Goal: Information Seeking & Learning: Learn about a topic

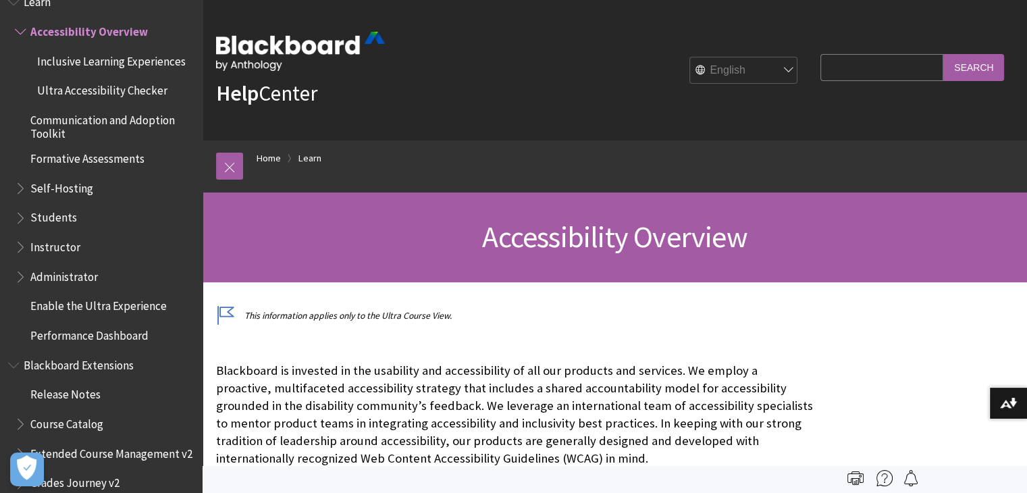
click at [70, 184] on span "Self-Hosting" at bounding box center [61, 186] width 63 height 18
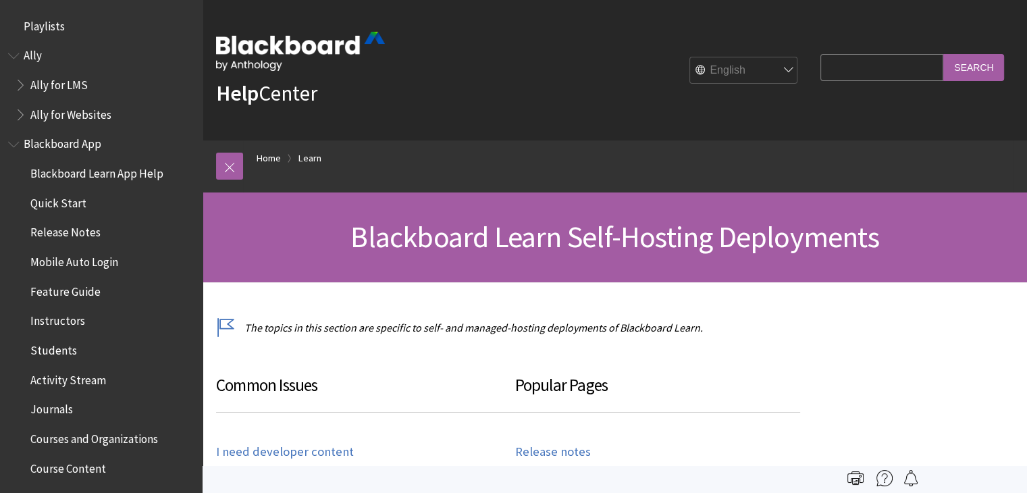
scroll to position [1271, 0]
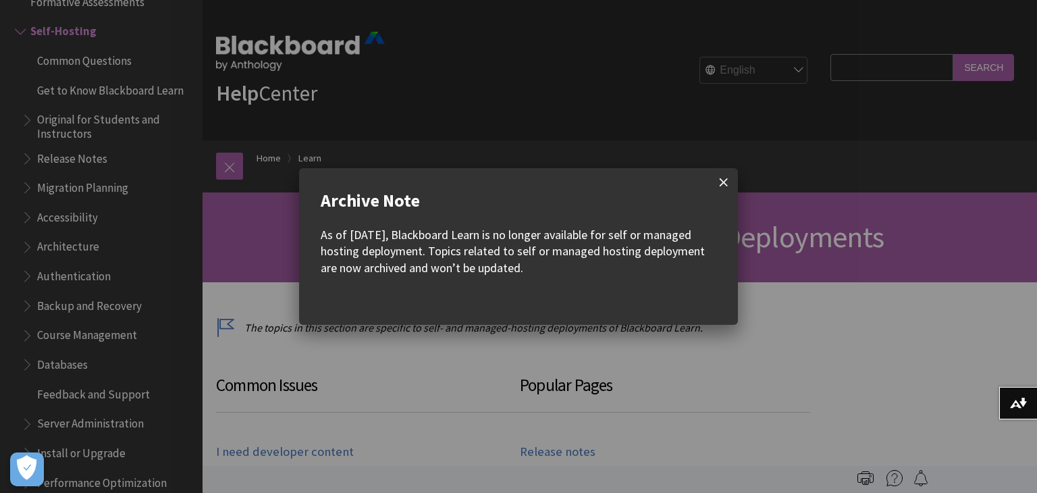
click at [732, 177] on span at bounding box center [724, 182] width 28 height 28
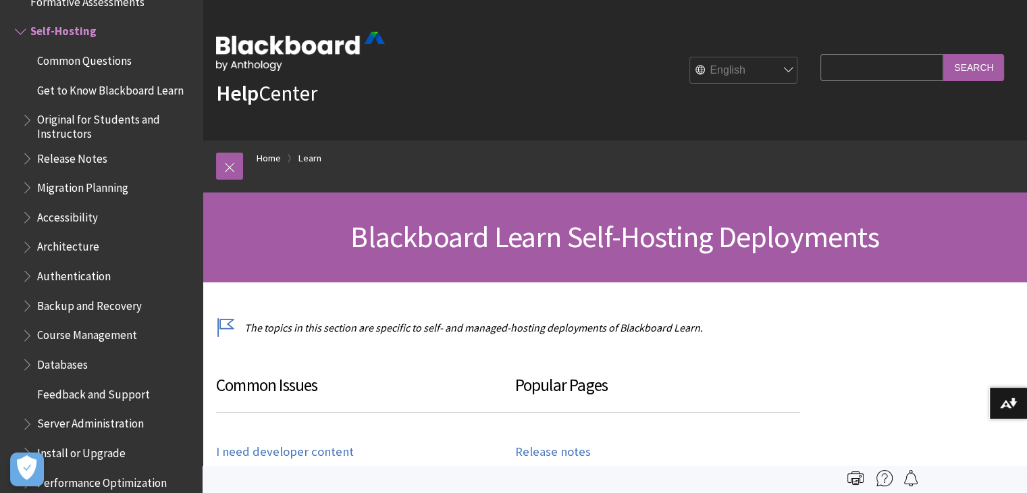
click at [120, 55] on span "Common Questions" at bounding box center [84, 58] width 95 height 18
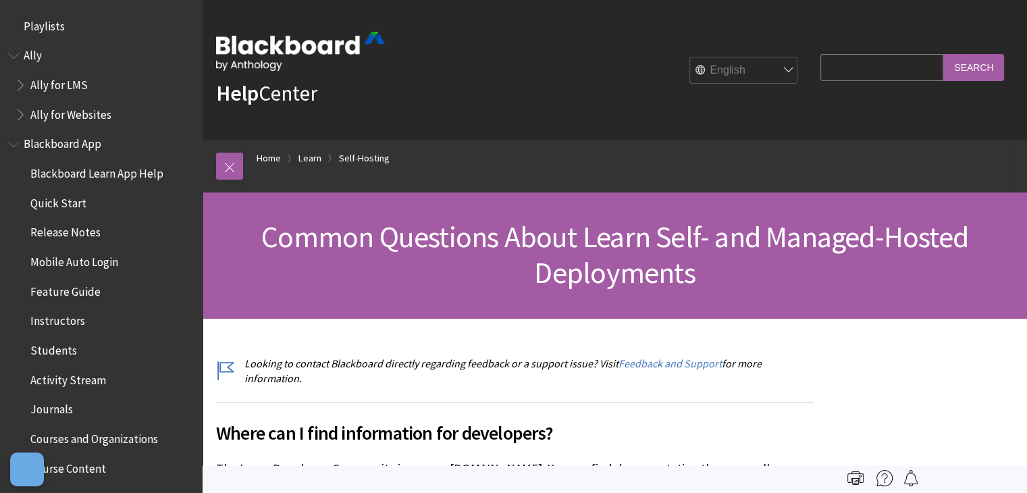
scroll to position [1300, 0]
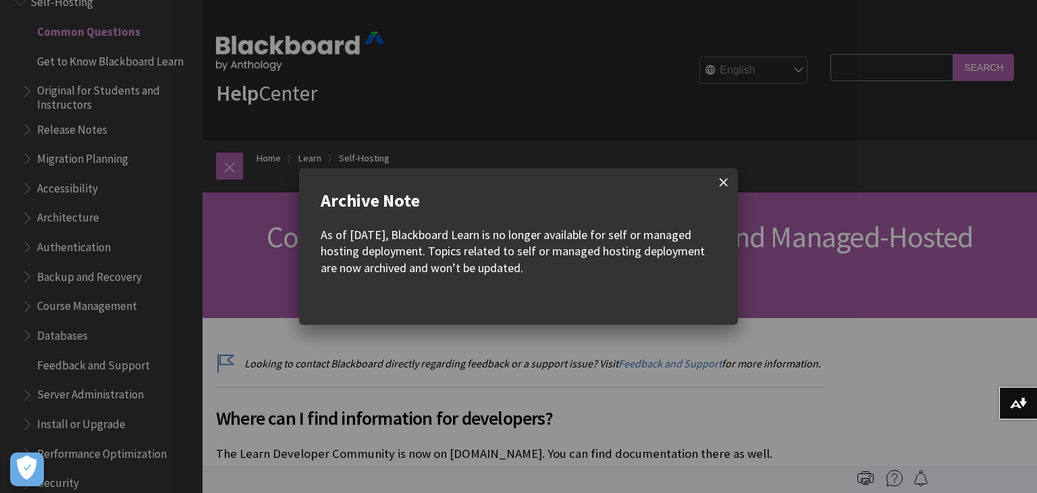
click at [721, 188] on span at bounding box center [724, 182] width 28 height 28
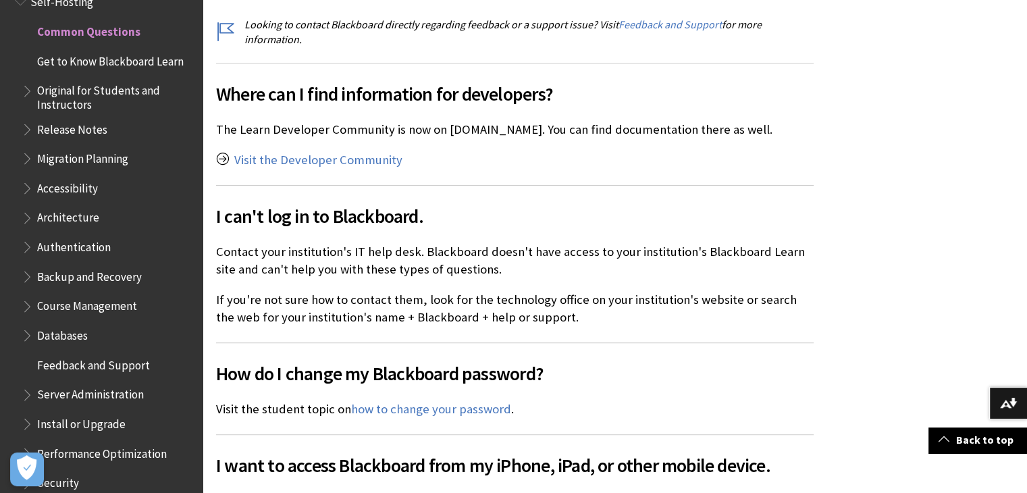
scroll to position [345, 0]
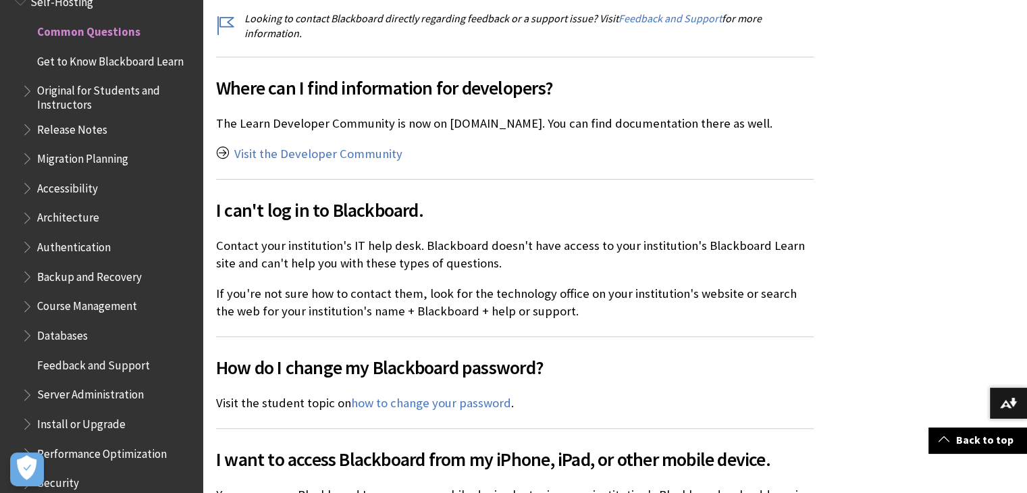
click at [113, 400] on span "Server Administration" at bounding box center [90, 393] width 107 height 18
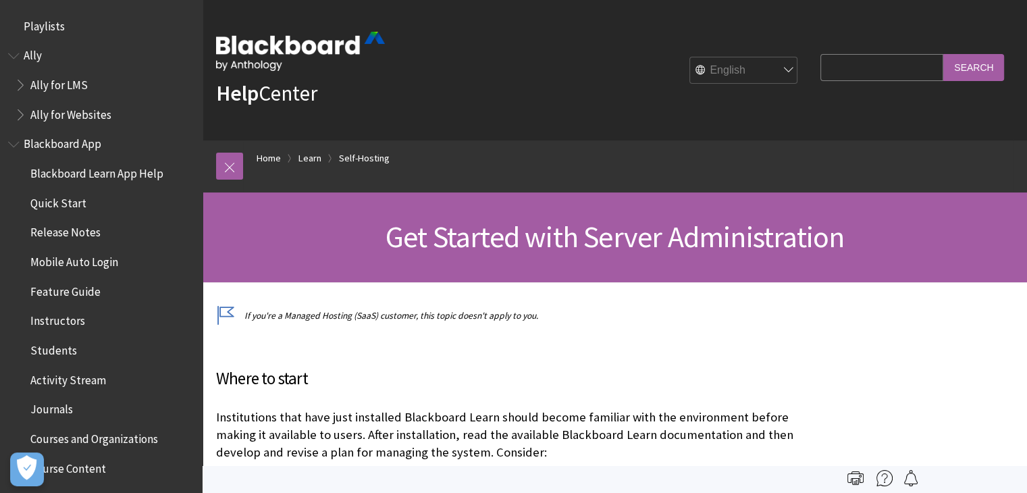
scroll to position [1664, 0]
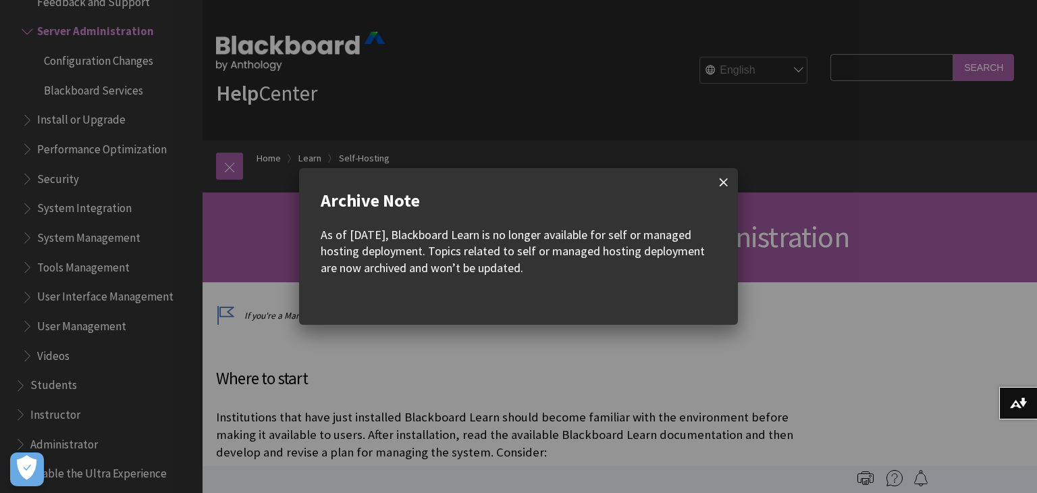
click at [729, 184] on span at bounding box center [724, 182] width 28 height 28
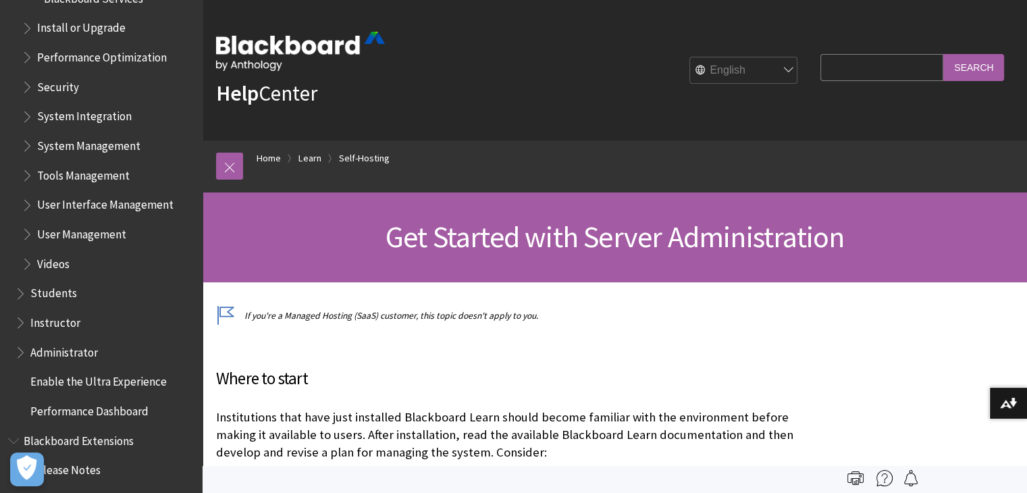
scroll to position [1758, 0]
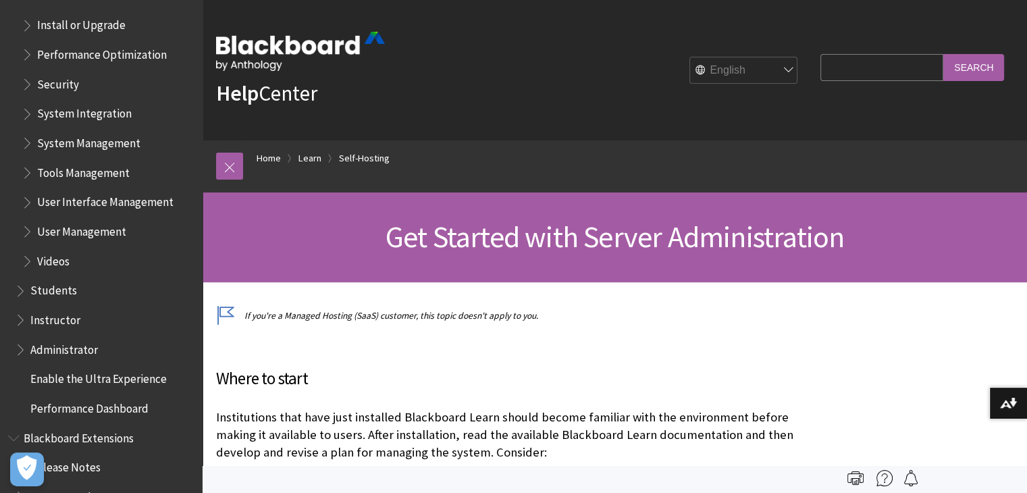
click at [63, 292] on span "Students" at bounding box center [53, 289] width 47 height 18
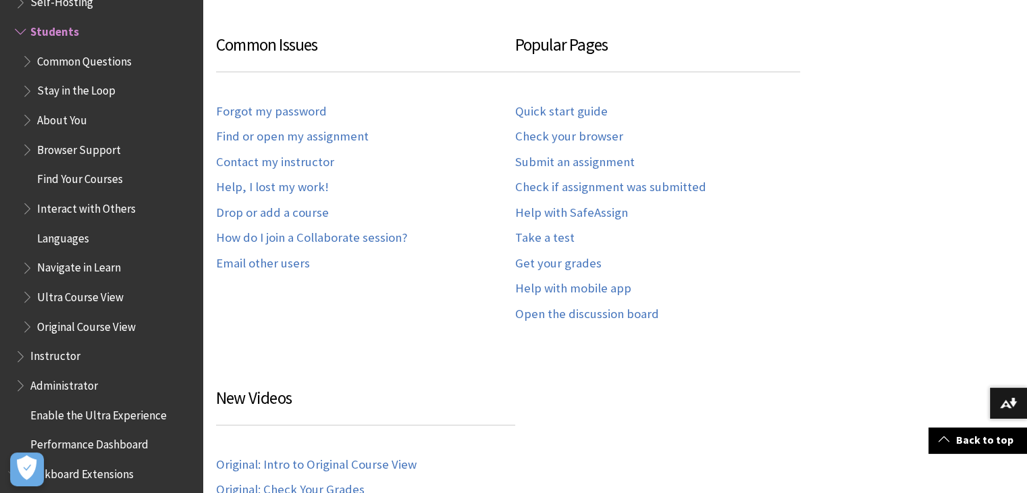
scroll to position [816, 0]
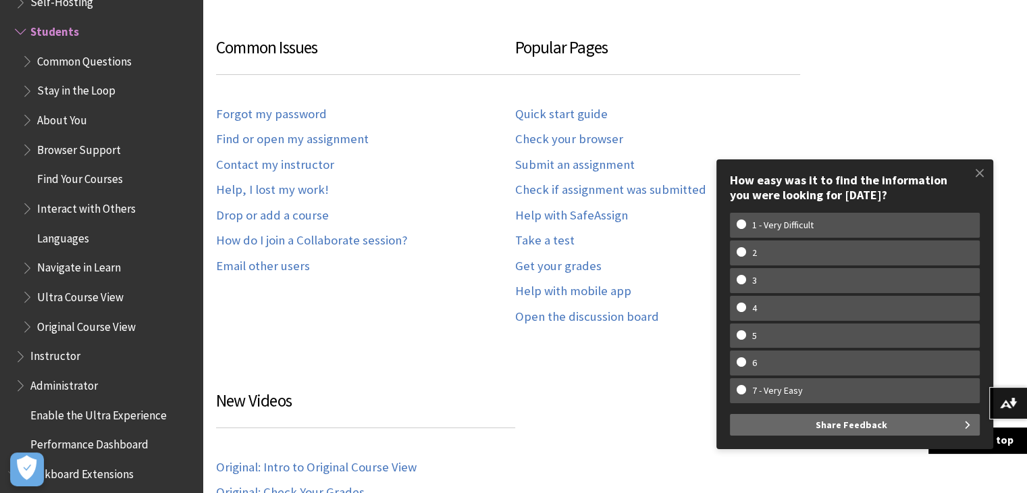
click at [334, 303] on div "Common Issues Forgot my password Find or open my assignment Contact my instruct…" at bounding box center [365, 184] width 299 height 299
click at [292, 187] on link "Help, I lost my work!" at bounding box center [272, 190] width 113 height 16
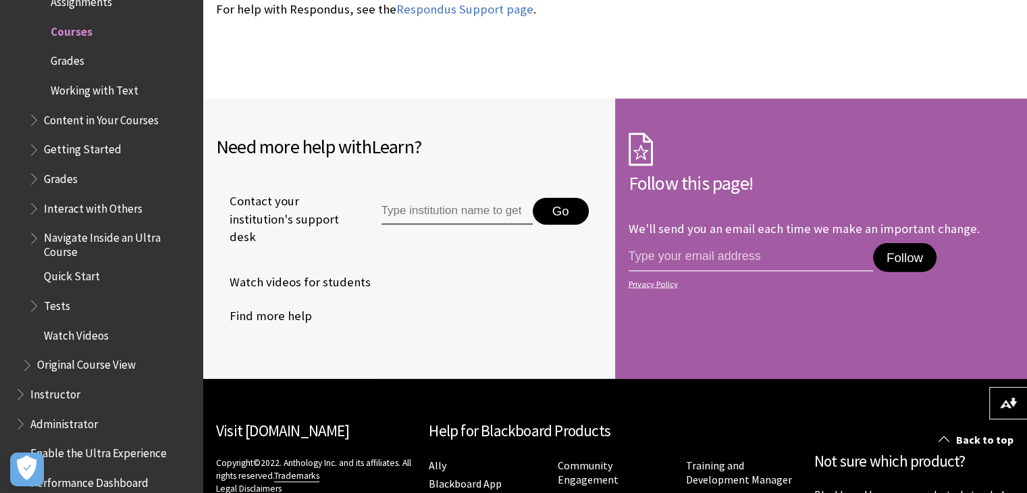
scroll to position [3290, 0]
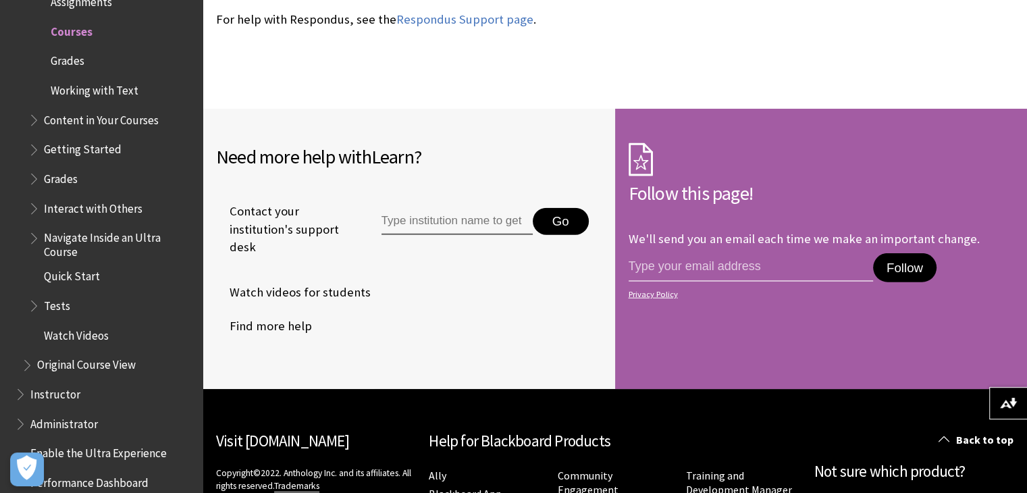
click at [419, 208] on input "Type institution name to get support" at bounding box center [456, 221] width 151 height 27
type input "[GEOGRAPHIC_DATA][PERSON_NAME]"
click at [558, 208] on button "Go" at bounding box center [561, 221] width 56 height 27
